Goal: Task Accomplishment & Management: Use online tool/utility

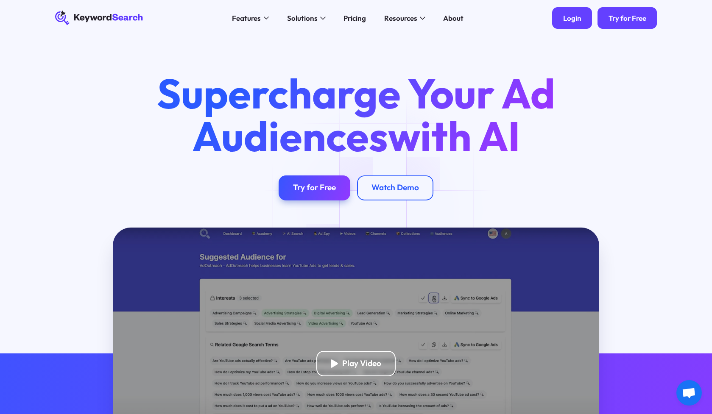
click at [573, 18] on div "Login" at bounding box center [572, 18] width 18 height 9
